Goal: Task Accomplishment & Management: Manage account settings

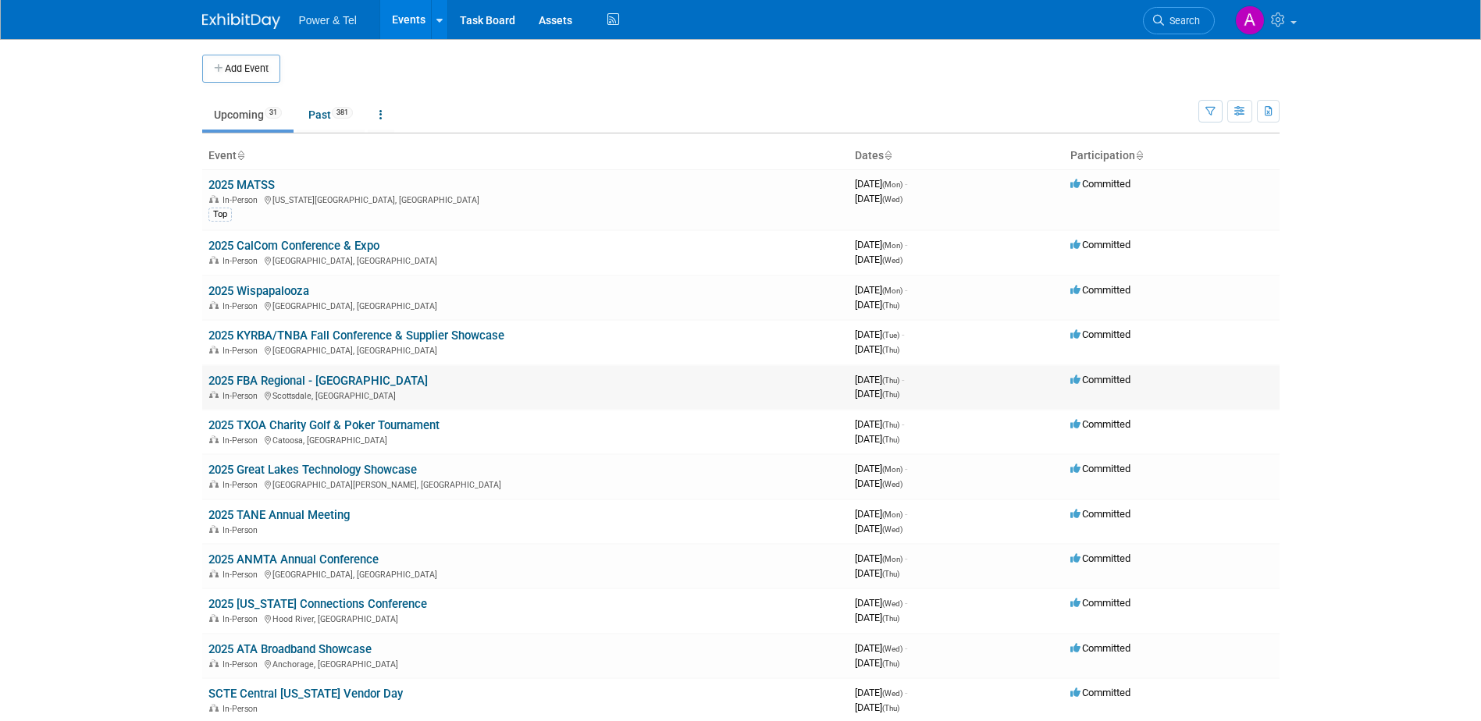
click at [279, 375] on link "2025 FBA Regional - [GEOGRAPHIC_DATA]" at bounding box center [317, 381] width 219 height 14
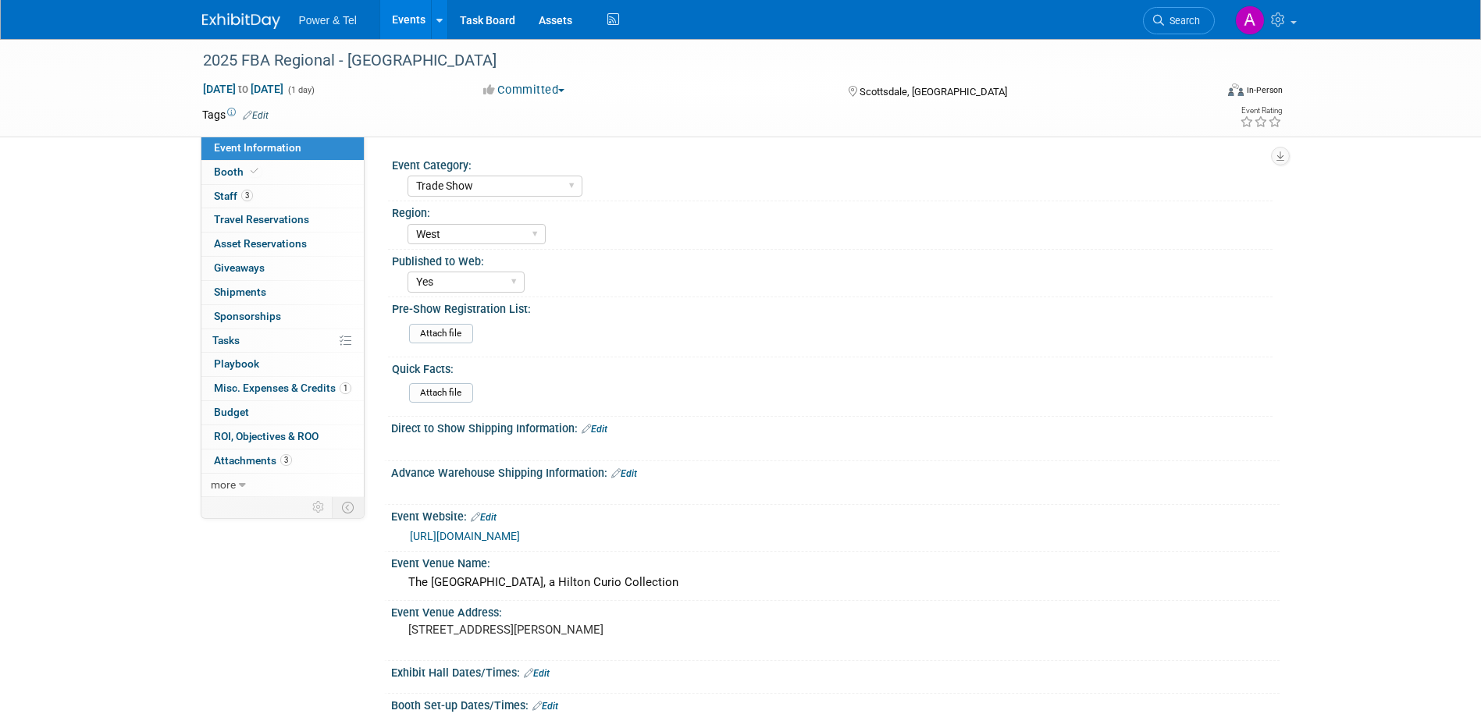
select select "Trade Show"
select select "West"
select select "Yes"
click at [286, 174] on link "Booth" at bounding box center [282, 172] width 162 height 23
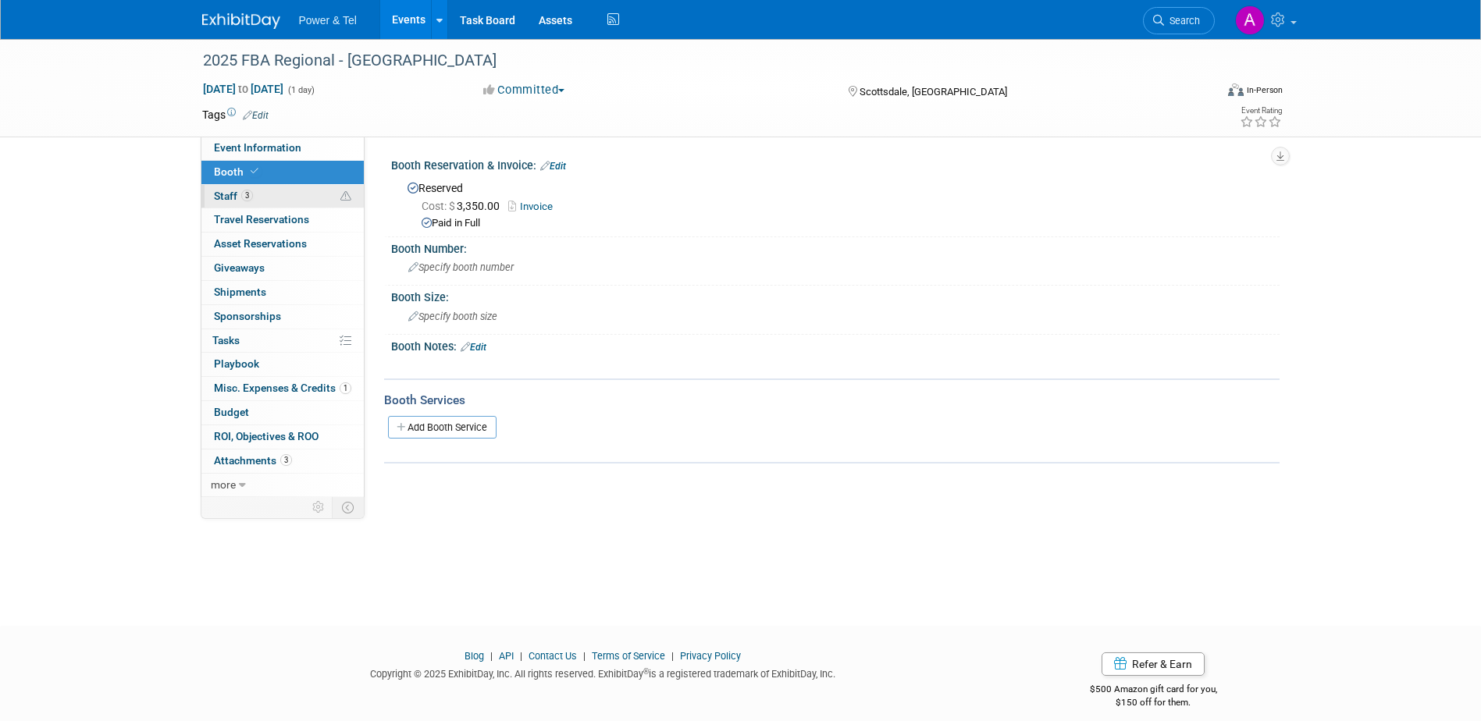
click at [285, 196] on link "3 Staff 3" at bounding box center [282, 196] width 162 height 23
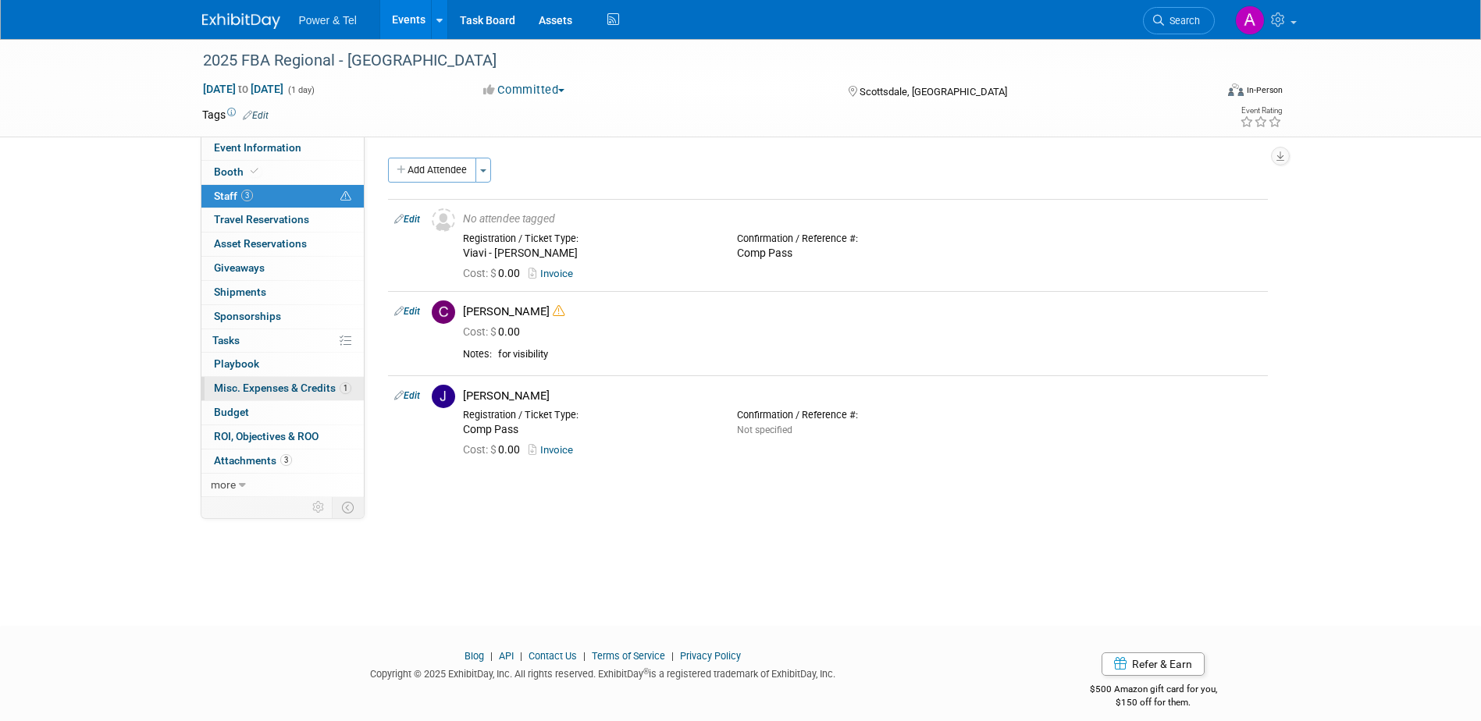
click at [261, 378] on link "1 Misc. Expenses & Credits 1" at bounding box center [282, 388] width 162 height 23
